Goal: Transaction & Acquisition: Purchase product/service

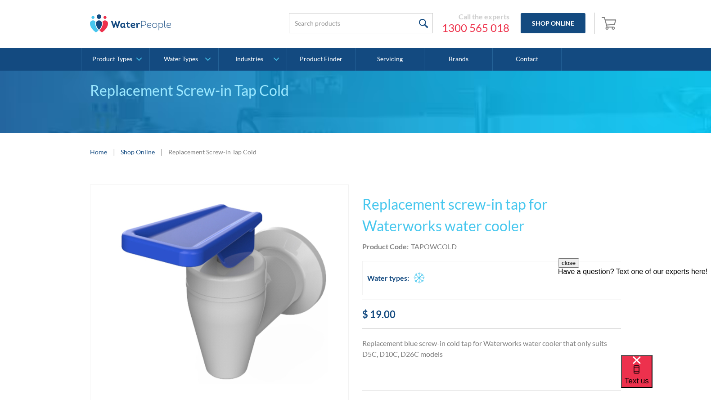
scroll to position [16, 0]
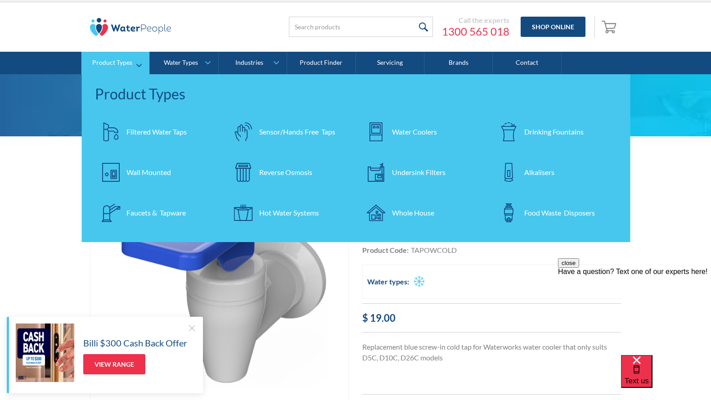
click at [410, 131] on div "Water Coolers" at bounding box center [414, 131] width 45 height 11
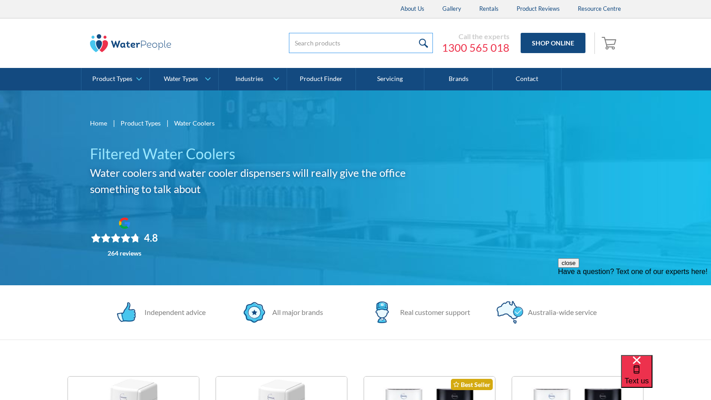
click at [344, 45] on input "search" at bounding box center [361, 43] width 144 height 20
type input "cooler taps"
click at [424, 43] on input "submit" at bounding box center [423, 43] width 19 height 20
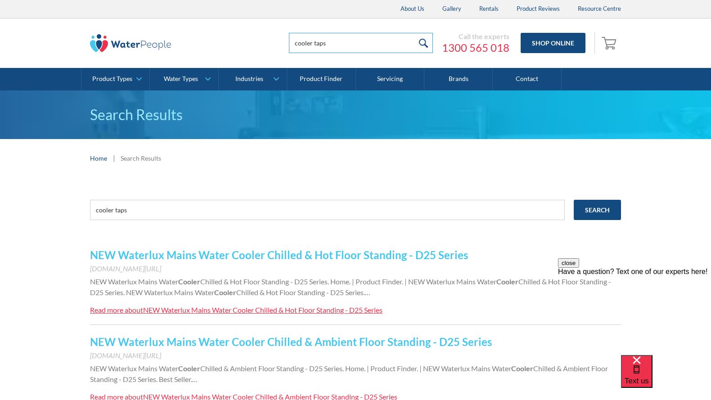
click at [313, 43] on input "cooler taps" at bounding box center [361, 43] width 144 height 20
type input "taps"
click at [424, 43] on input "submit" at bounding box center [423, 43] width 19 height 20
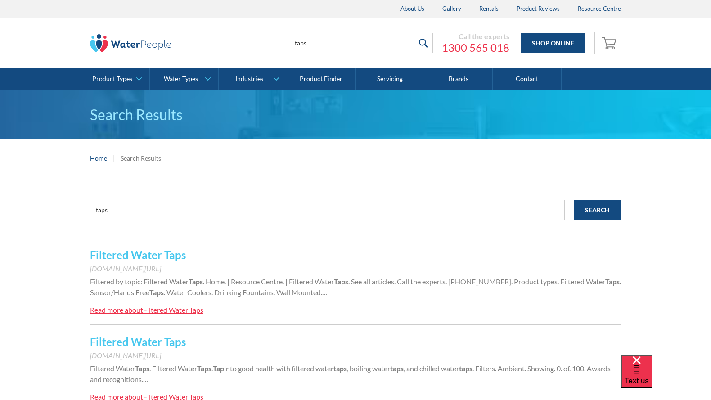
click at [425, 41] on input "submit" at bounding box center [423, 43] width 19 height 20
